Goal: Task Accomplishment & Management: Manage account settings

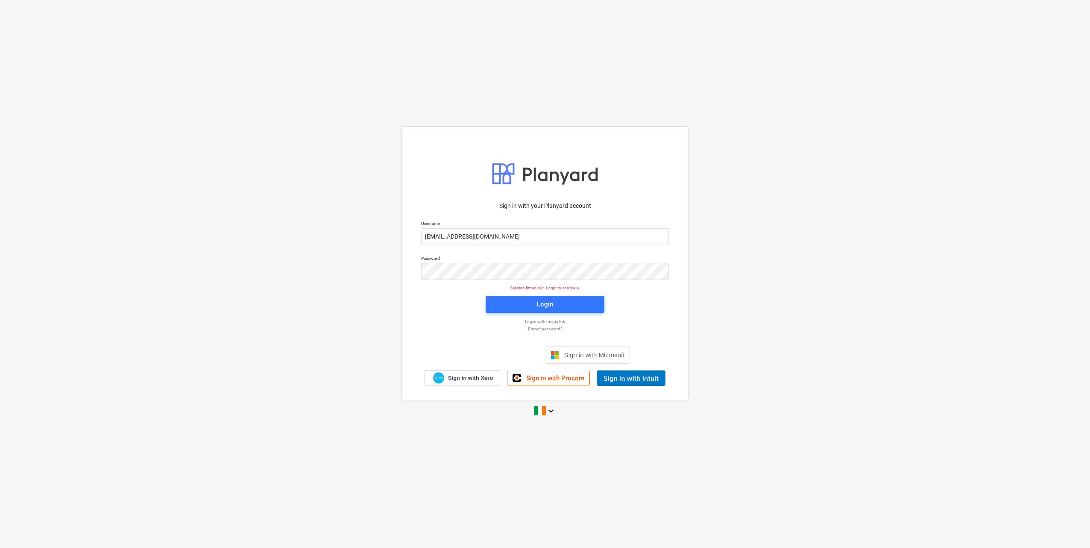
click at [538, 302] on div "Login" at bounding box center [545, 304] width 16 height 11
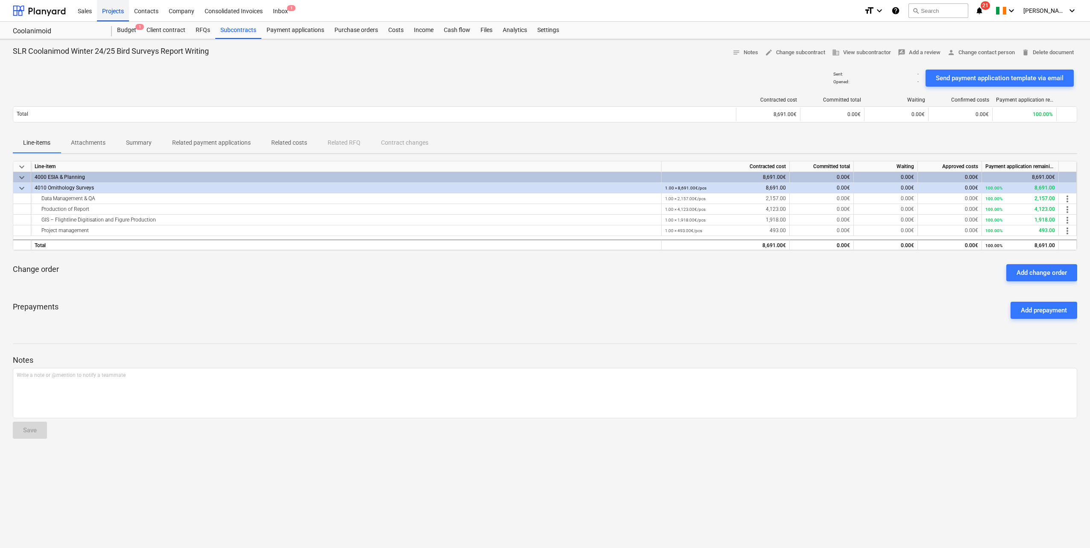
click at [119, 10] on div "Projects" at bounding box center [113, 11] width 32 height 22
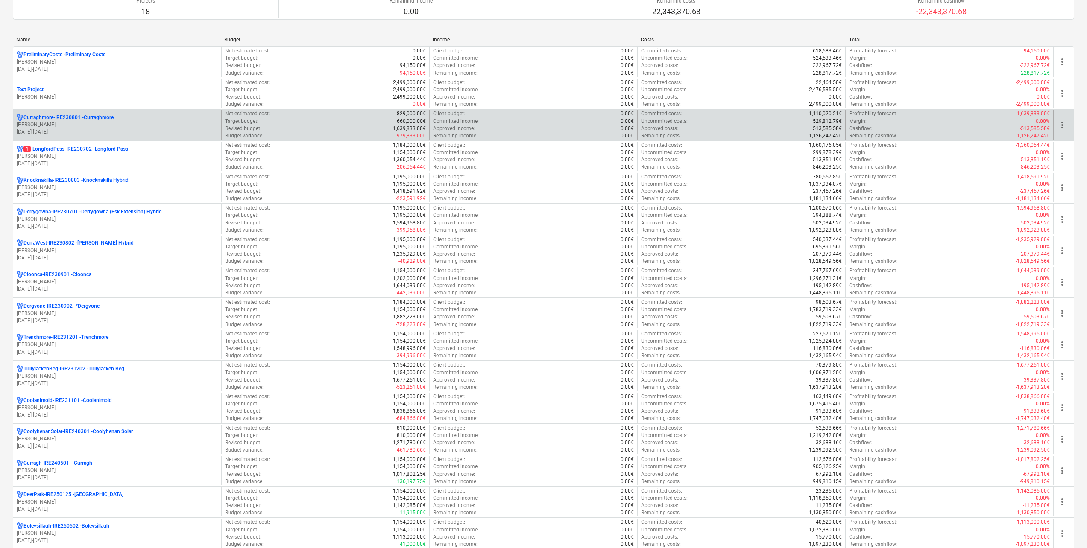
scroll to position [43, 0]
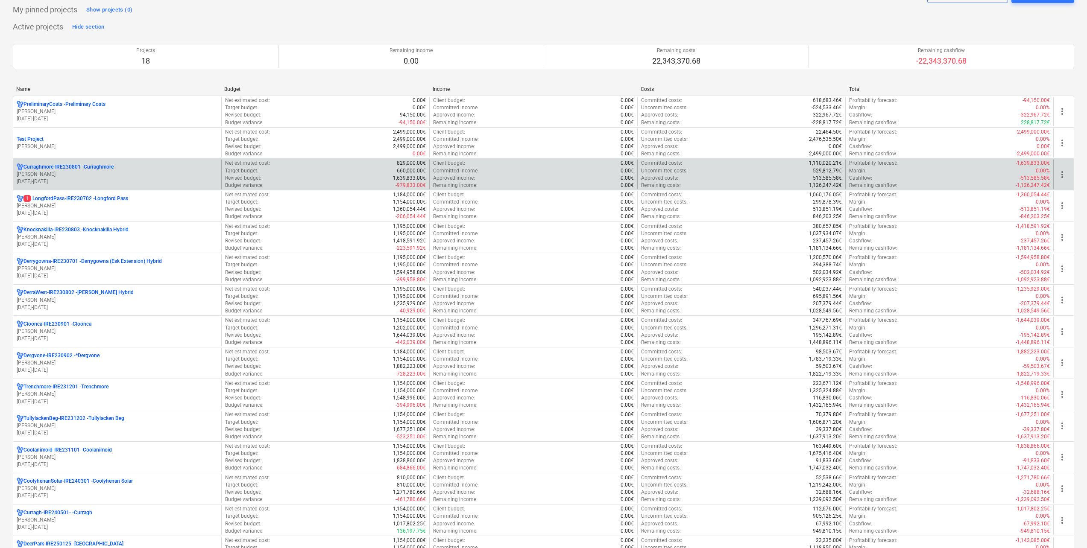
click at [61, 167] on p "Curraghmore-IRE230801 - [GEOGRAPHIC_DATA]" at bounding box center [68, 167] width 90 height 7
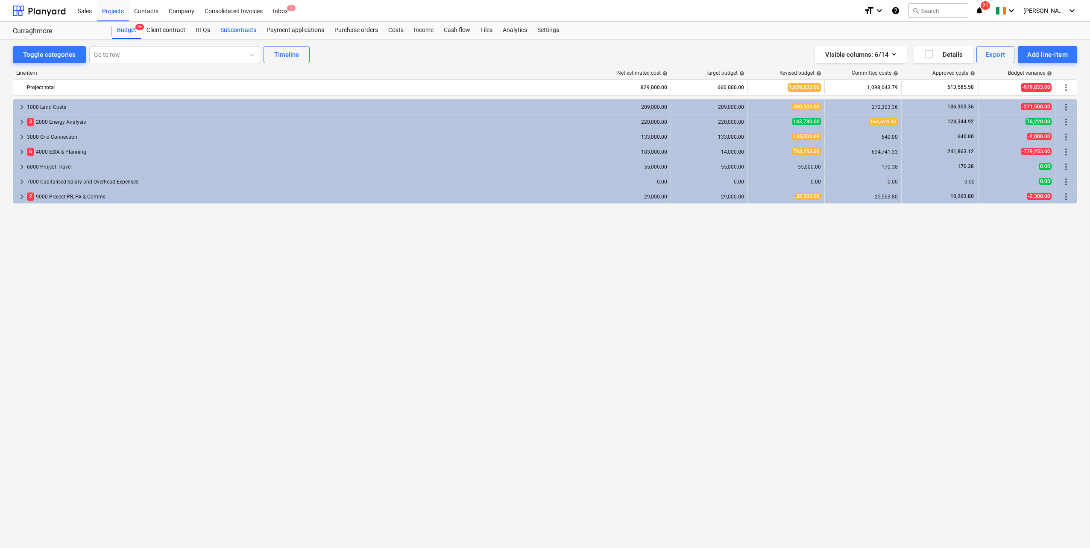
click at [229, 29] on div "Subcontracts" at bounding box center [238, 30] width 46 height 17
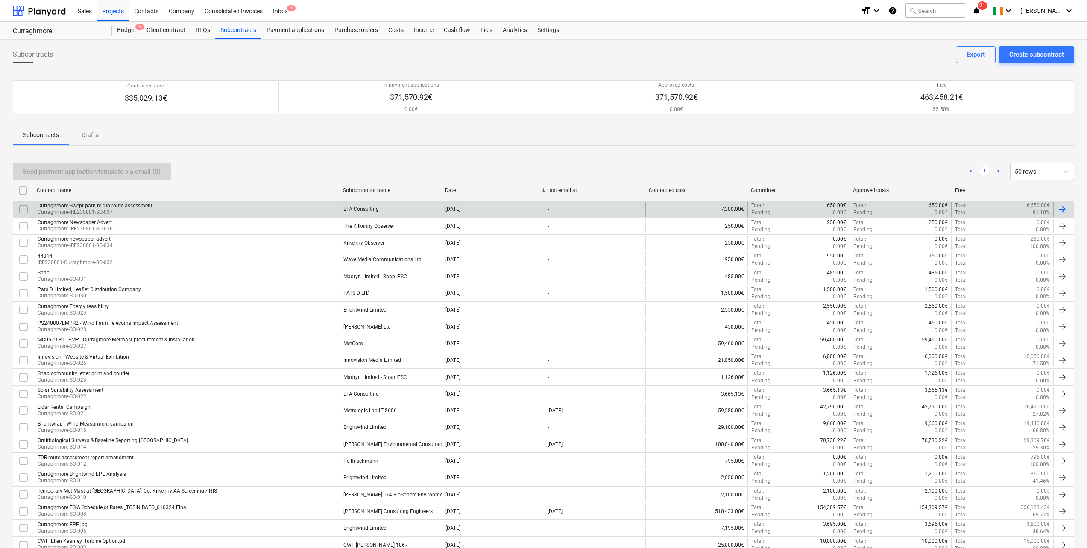
click at [176, 207] on div "Curraghmore Swept path re-run route assessment [GEOGRAPHIC_DATA]-IRE230801-SO-0…" at bounding box center [187, 209] width 306 height 15
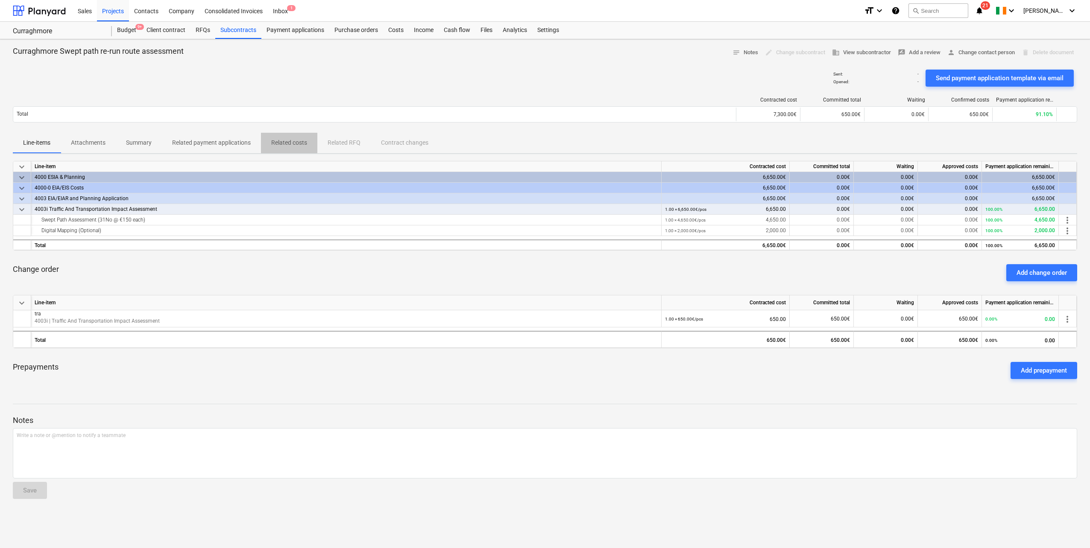
click at [297, 144] on p "Related costs" at bounding box center [289, 142] width 36 height 9
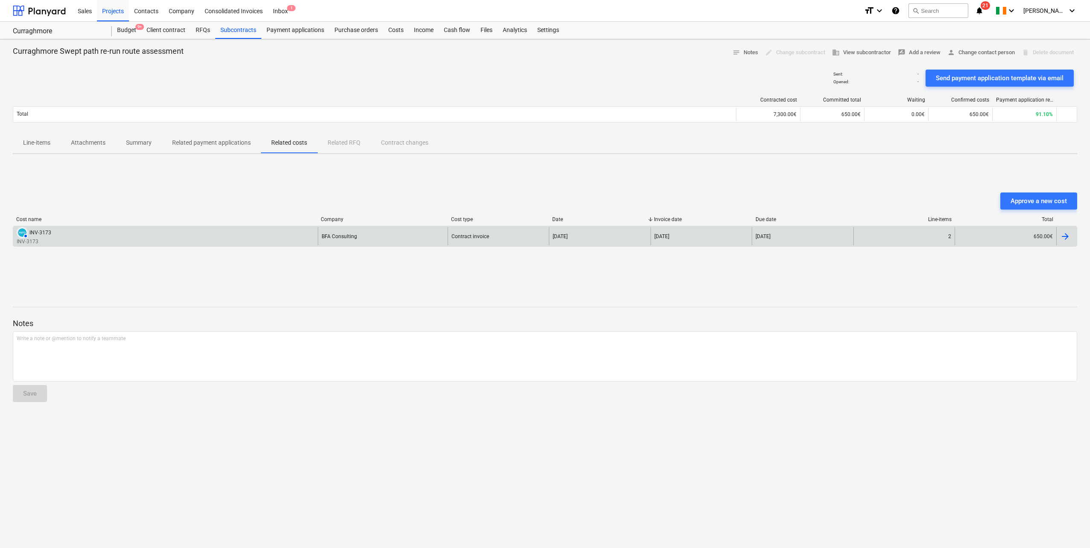
click at [111, 236] on div "AUTHORISED INV-3173 INV-3173" at bounding box center [165, 236] width 305 height 18
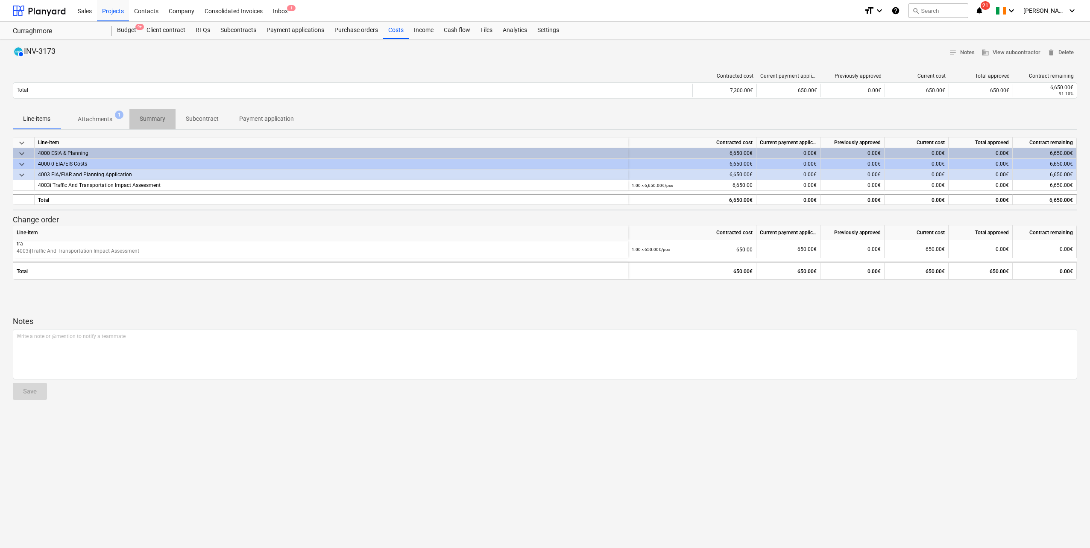
click at [158, 116] on p "Summary" at bounding box center [153, 118] width 26 height 9
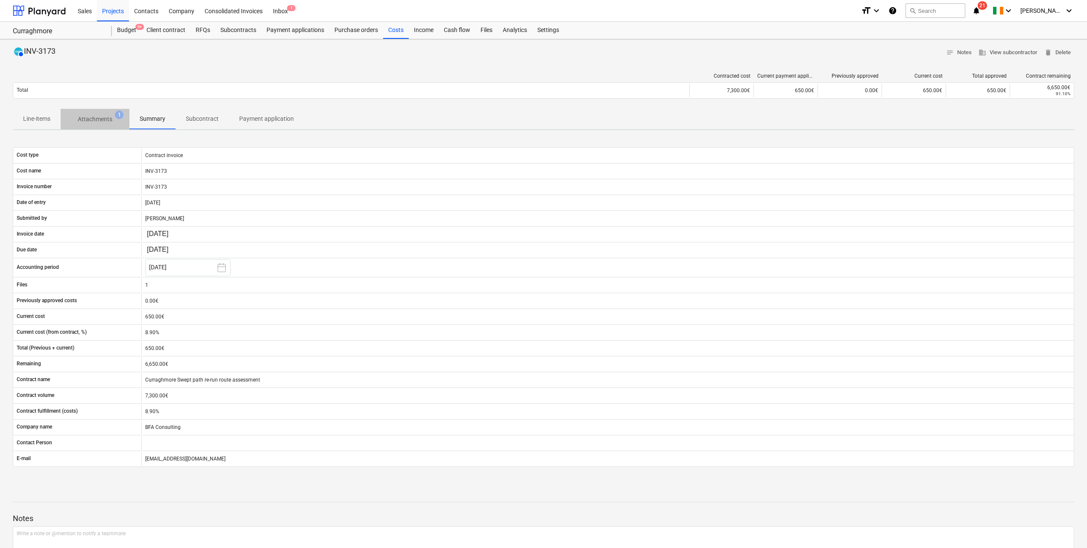
click at [82, 120] on p "Attachments" at bounding box center [95, 119] width 35 height 9
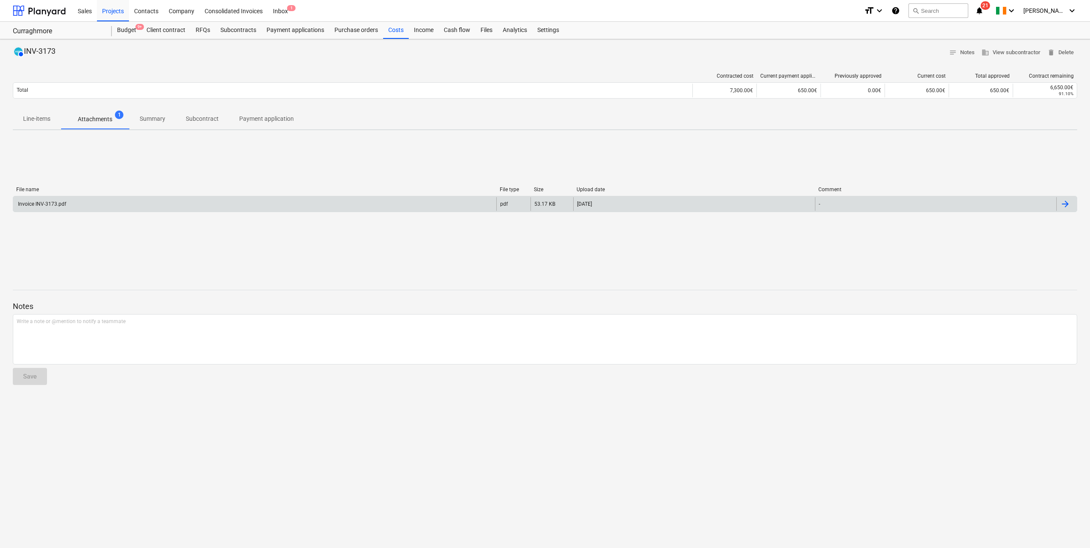
click at [78, 200] on div "Invoice INV-3173.pdf" at bounding box center [254, 204] width 483 height 14
